Goal: Transaction & Acquisition: Purchase product/service

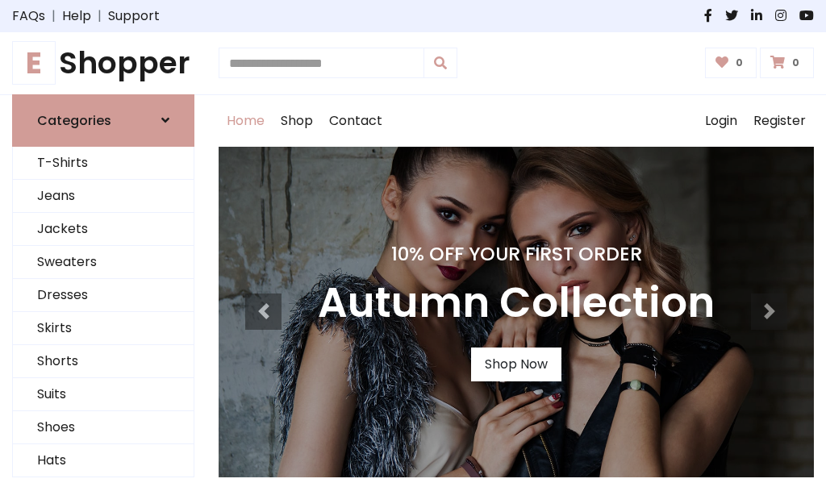
click at [413, 244] on h4 "10% Off Your First Order" at bounding box center [516, 254] width 397 height 23
click at [516, 364] on link "Shop Now" at bounding box center [516, 365] width 90 height 34
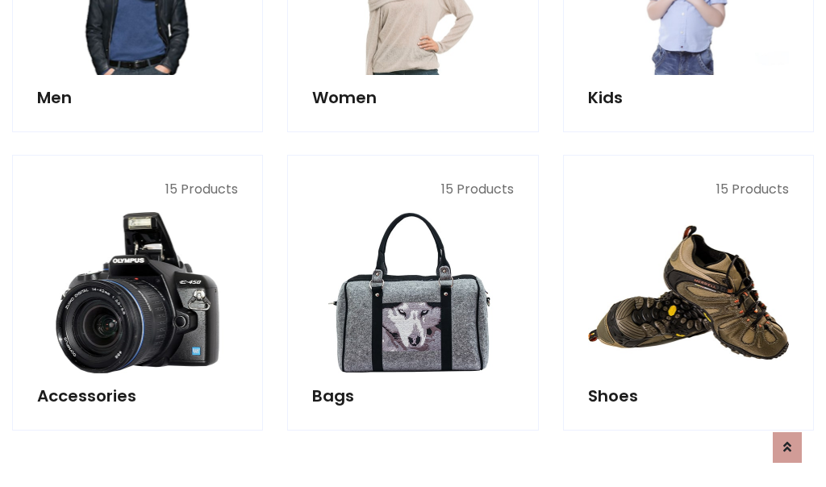
scroll to position [1609, 0]
